Goal: Transaction & Acquisition: Obtain resource

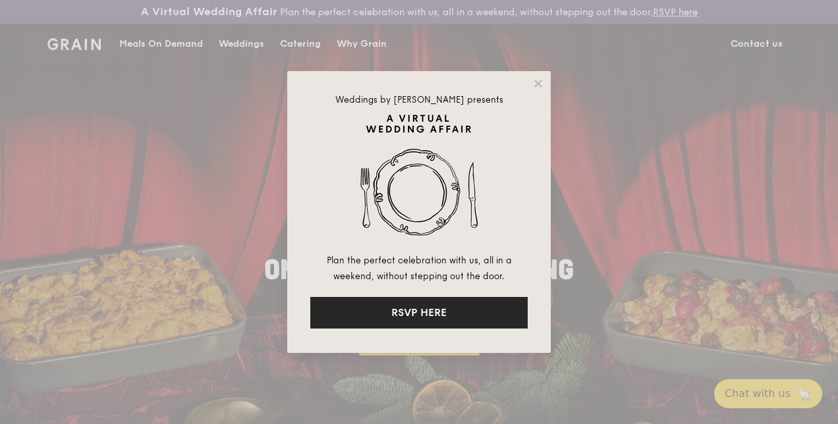
click at [387, 318] on button "RSVP HERE" at bounding box center [419, 313] width 218 height 32
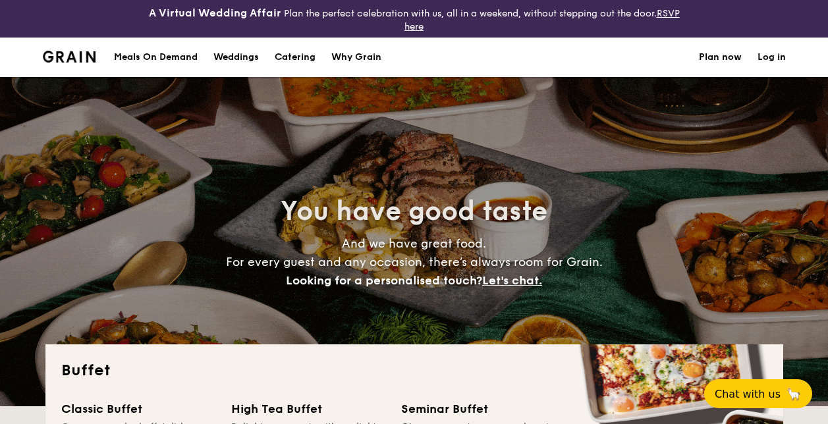
select select
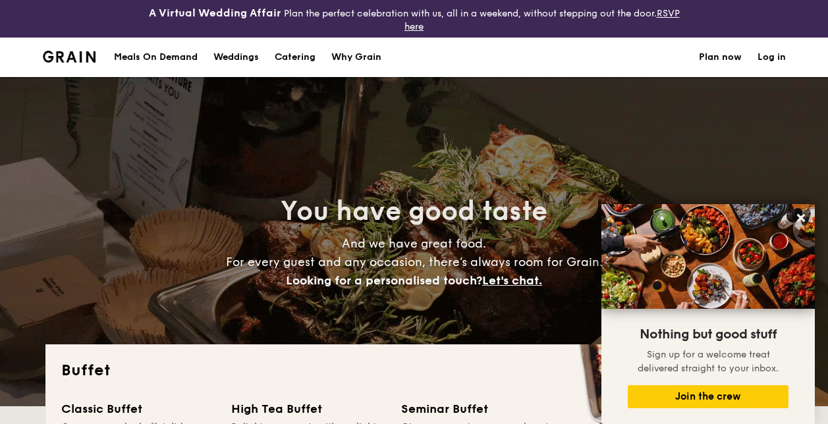
click at [302, 54] on h1 "Catering" at bounding box center [295, 58] width 41 height 40
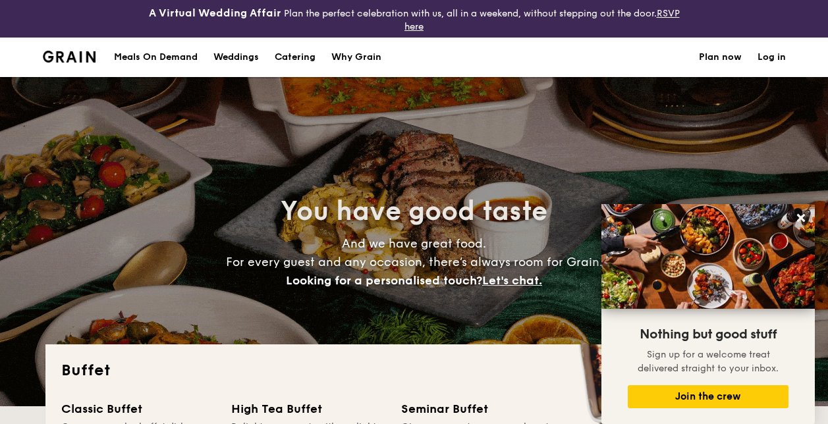
click at [368, 59] on div "Why Grain" at bounding box center [357, 58] width 50 height 40
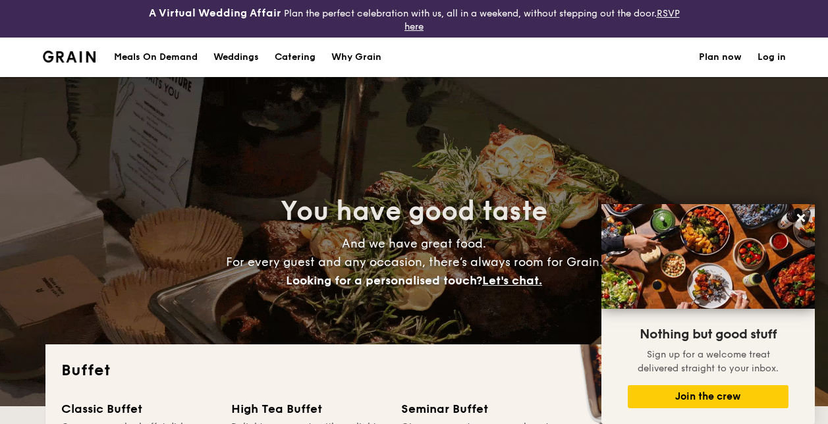
click at [368, 52] on div "Why Grain" at bounding box center [357, 58] width 50 height 40
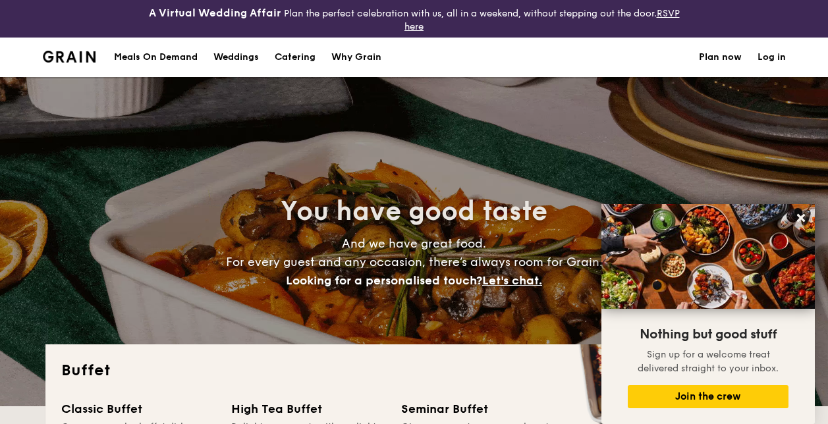
click at [376, 57] on div "Why Grain" at bounding box center [357, 58] width 50 height 40
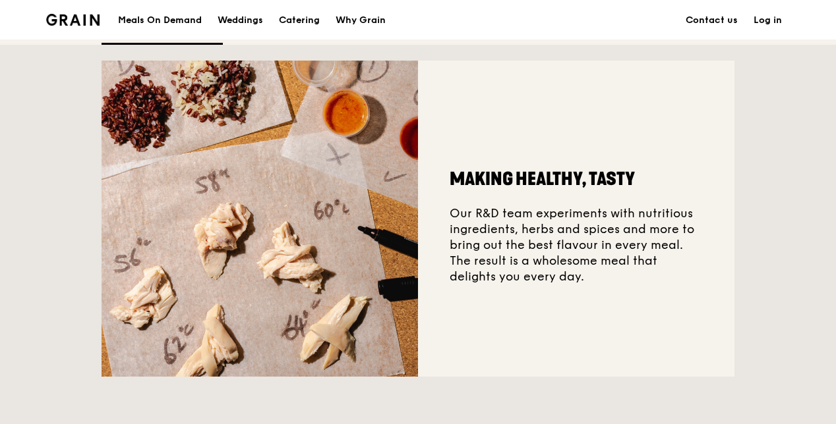
scroll to position [395, 0]
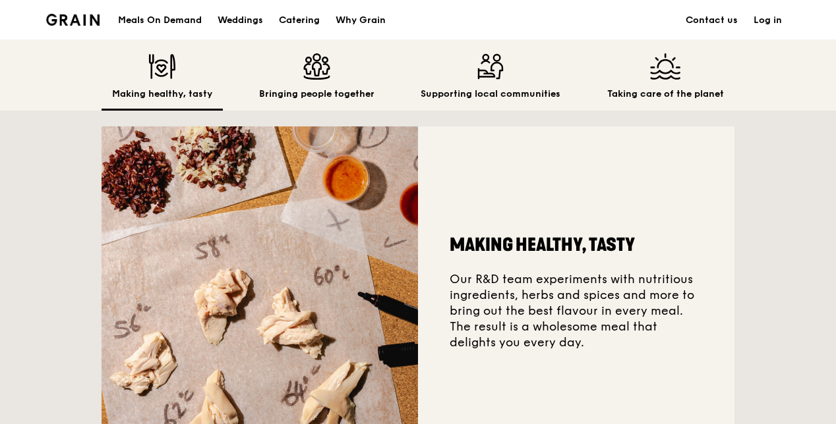
click at [662, 101] on h2 "Taking care of the planet" at bounding box center [665, 94] width 117 height 13
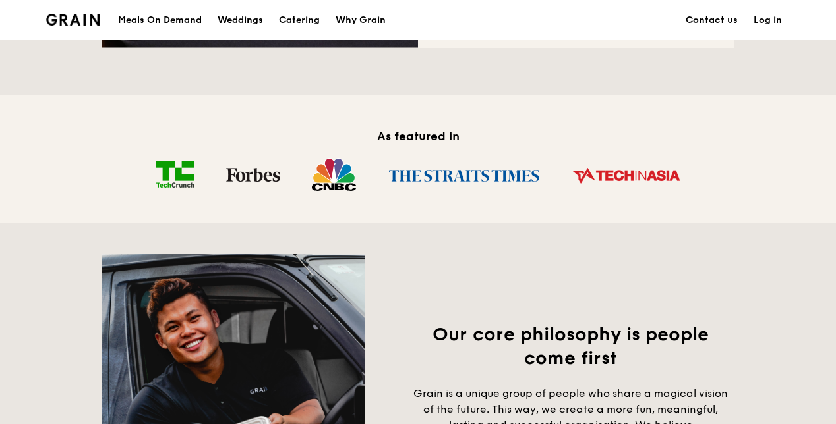
scroll to position [725, 0]
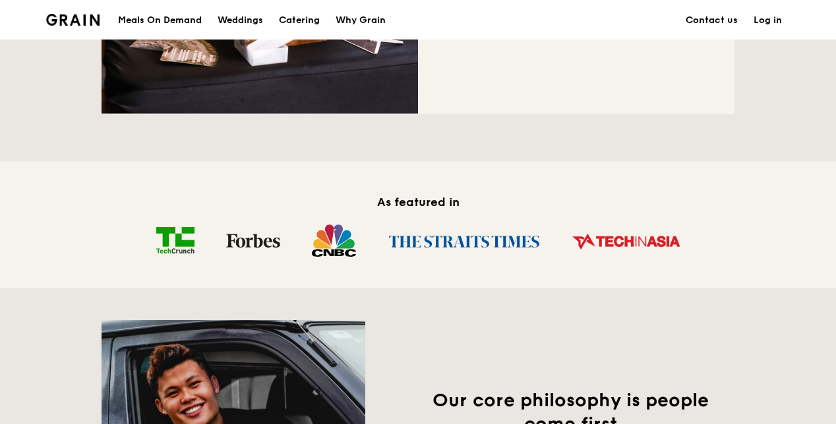
click at [447, 258] on img at bounding box center [464, 240] width 184 height 35
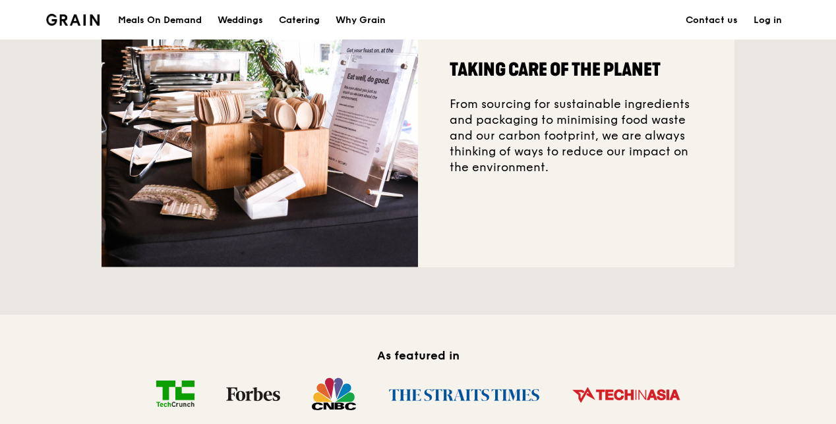
scroll to position [527, 0]
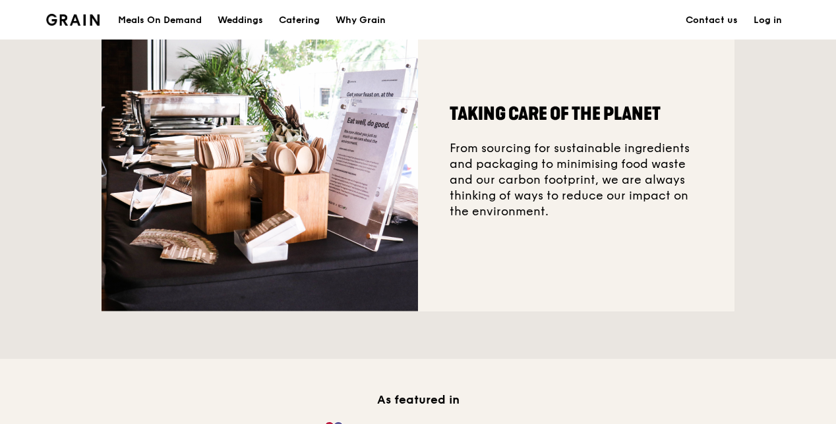
click at [534, 217] on div "Taking care of the planet From sourcing for sustainable ingredients and packagi…" at bounding box center [576, 153] width 316 height 317
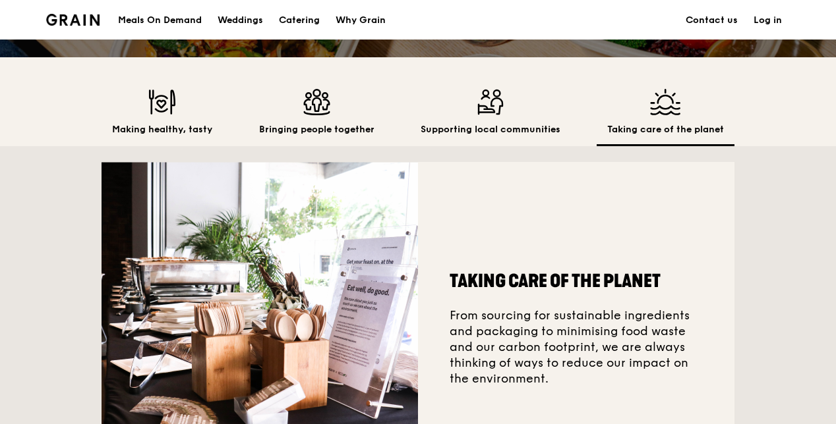
scroll to position [330, 0]
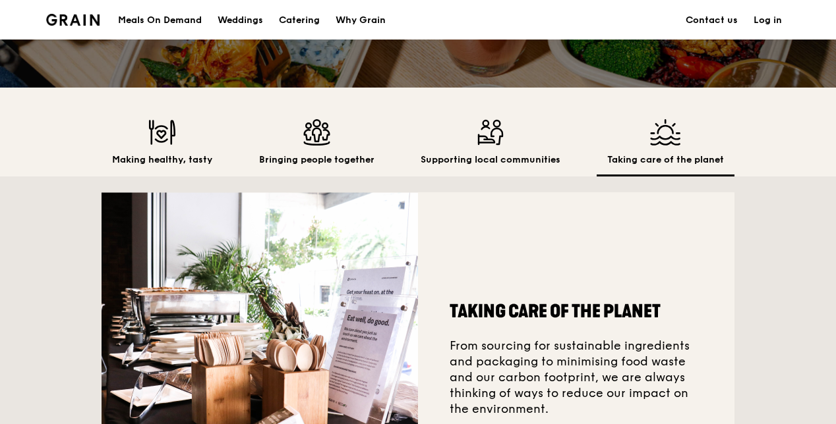
click at [476, 146] on img at bounding box center [491, 132] width 140 height 26
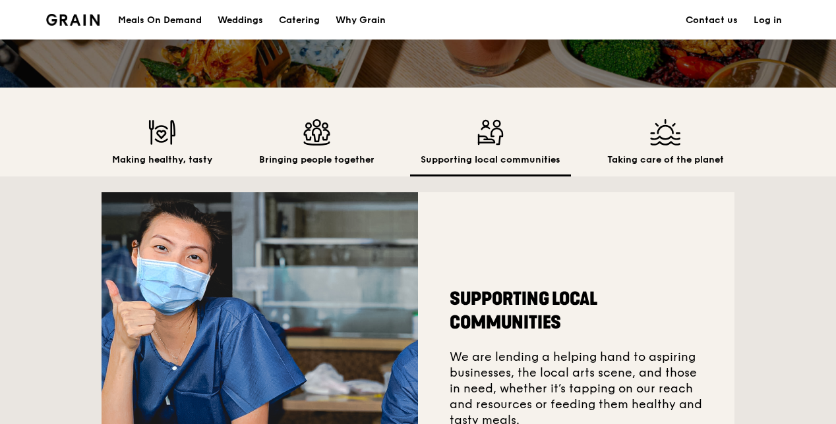
click at [314, 162] on div "Bringing people together" at bounding box center [316, 147] width 136 height 57
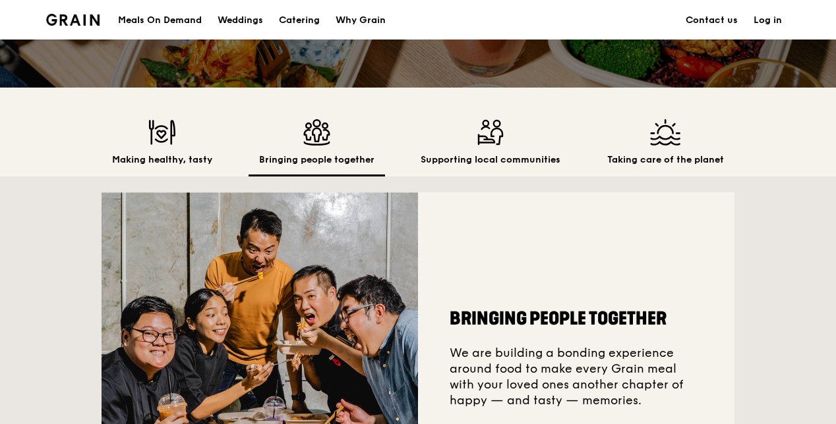
click at [656, 146] on img at bounding box center [665, 132] width 117 height 26
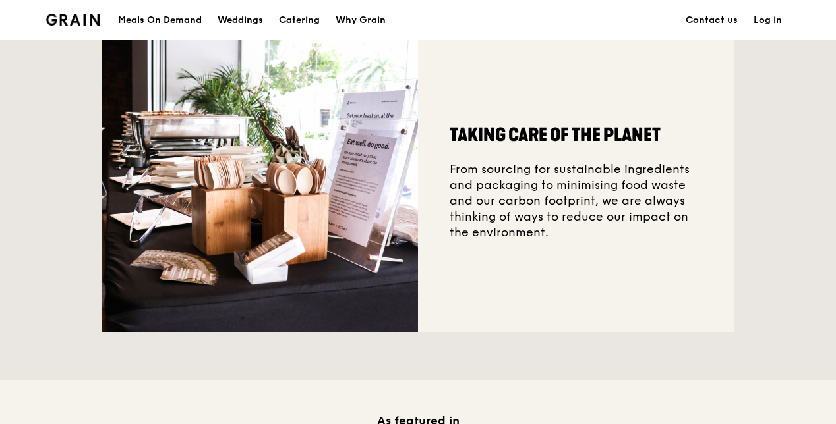
scroll to position [527, 0]
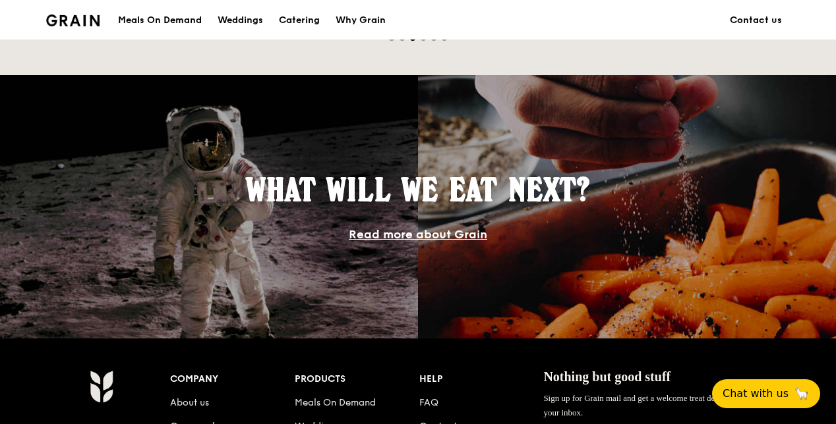
scroll to position [1370, 0]
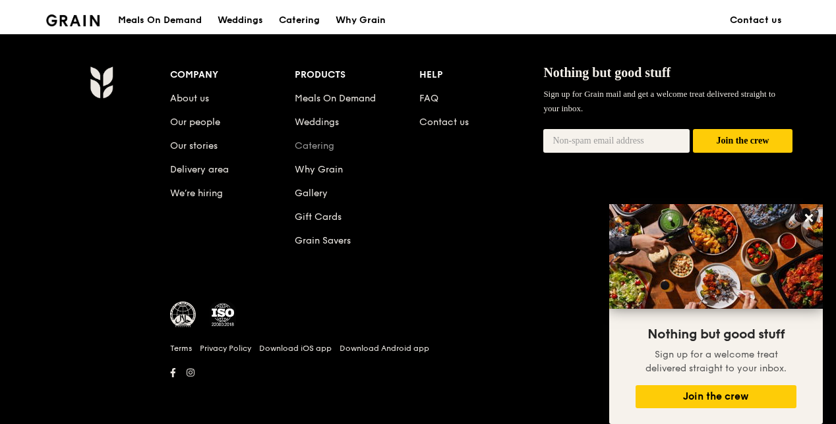
click at [325, 145] on link "Catering" at bounding box center [315, 145] width 40 height 11
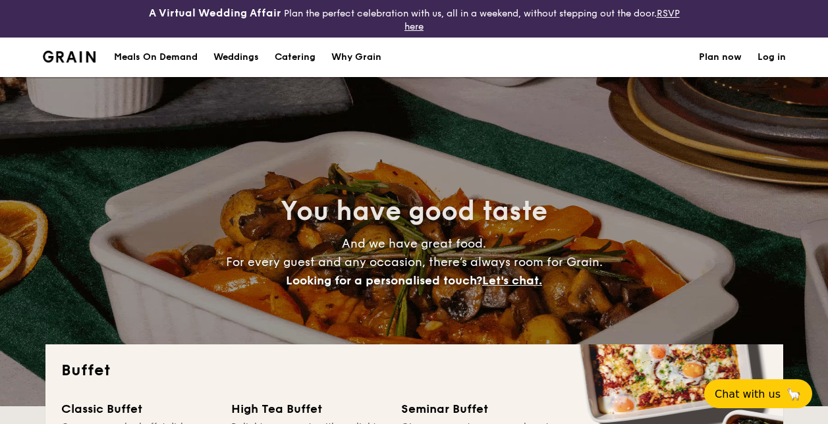
select select
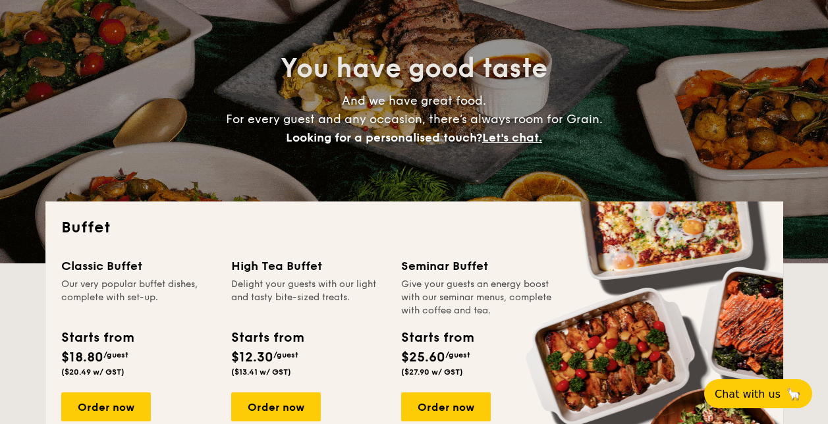
scroll to position [264, 0]
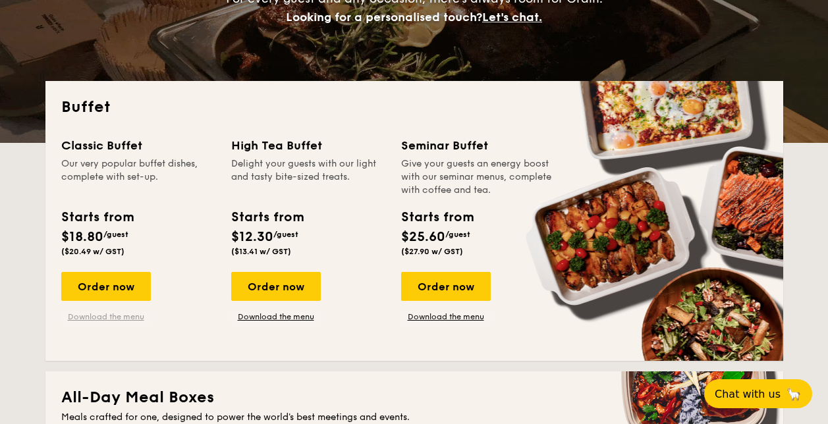
click at [108, 316] on link "Download the menu" at bounding box center [106, 317] width 90 height 11
